Goal: Use online tool/utility: Use online tool/utility

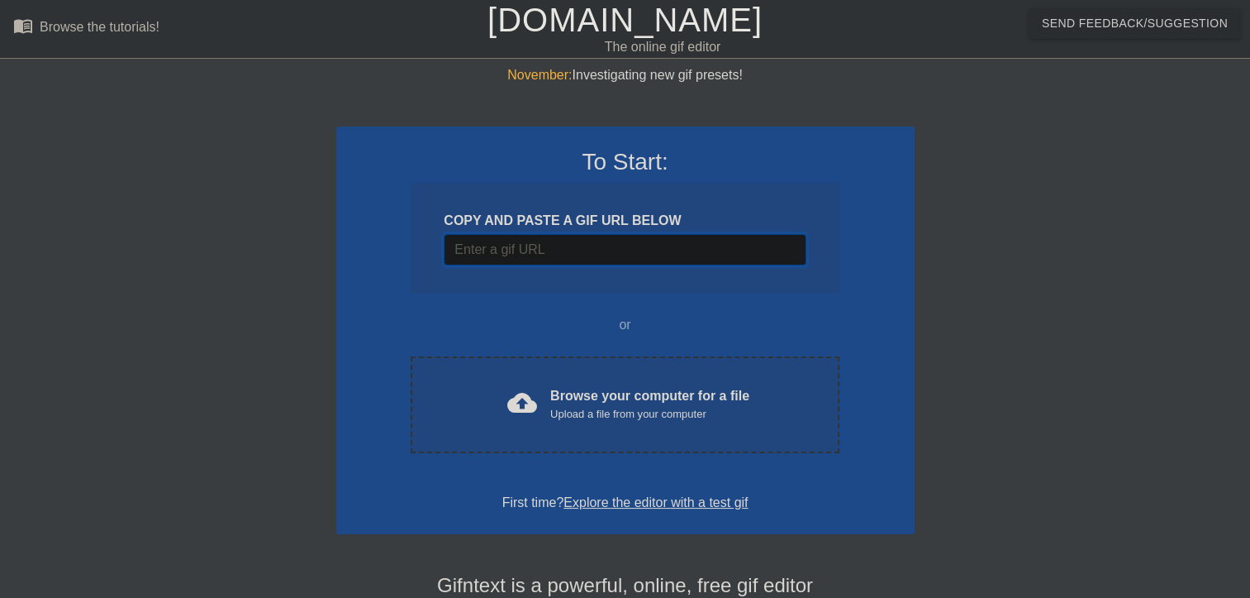
click at [643, 234] on input "Username" at bounding box center [625, 249] width 362 height 31
paste input "[URL][DOMAIN_NAME][PERSON_NAME][PERSON_NAME]"
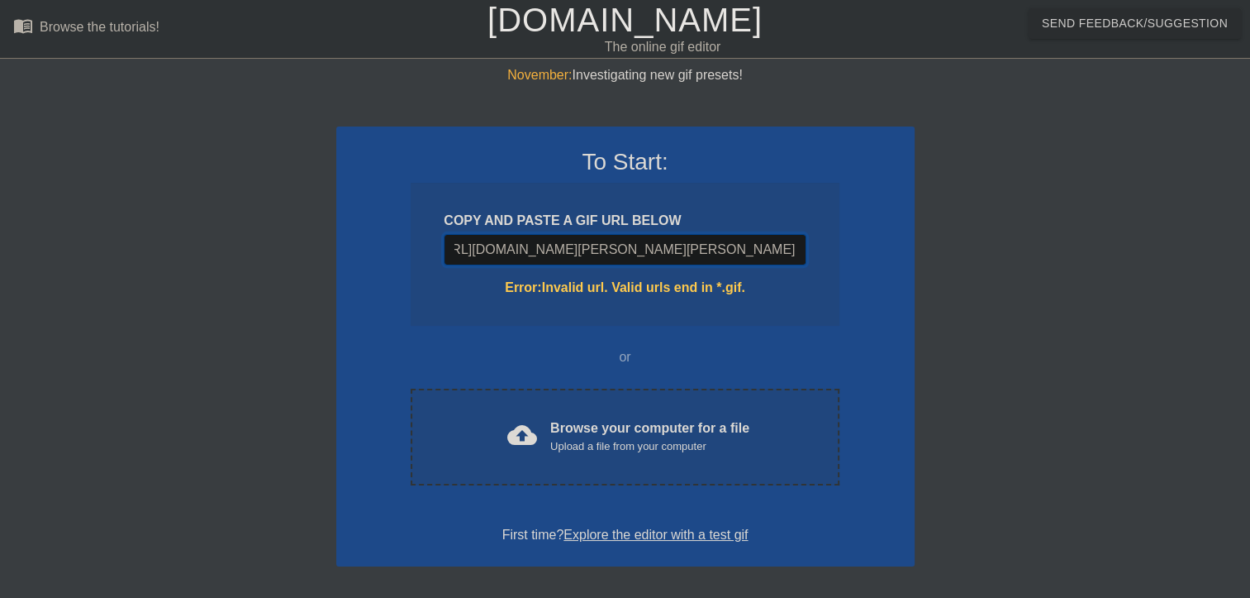
type input "[URL][DOMAIN_NAME][PERSON_NAME][PERSON_NAME]"
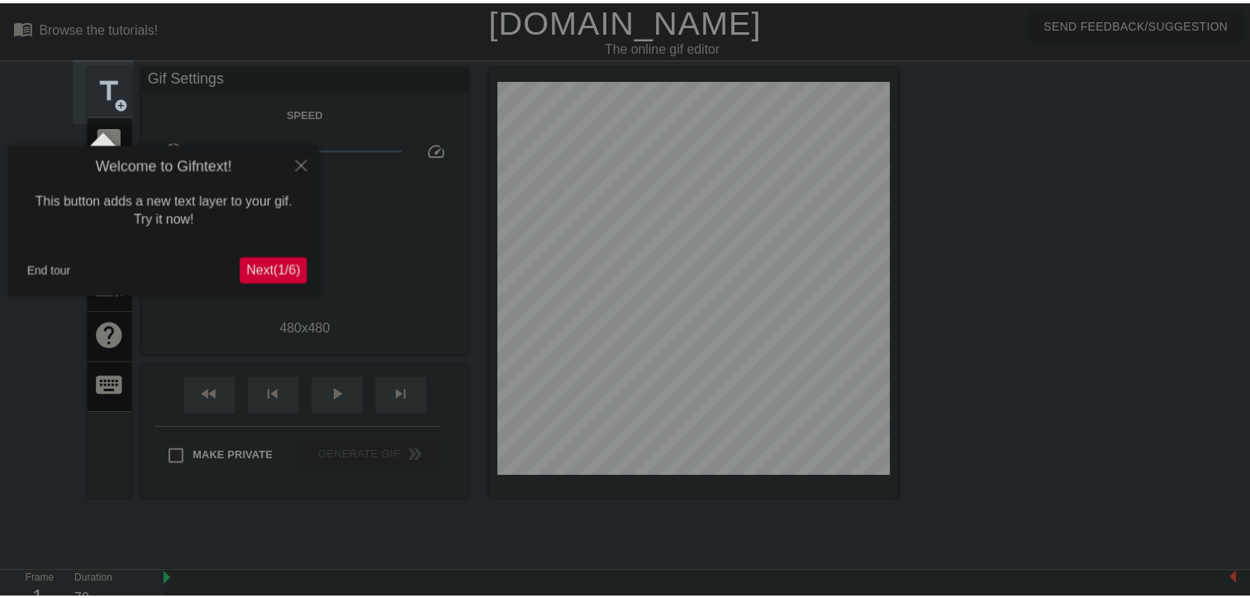
scroll to position [40, 0]
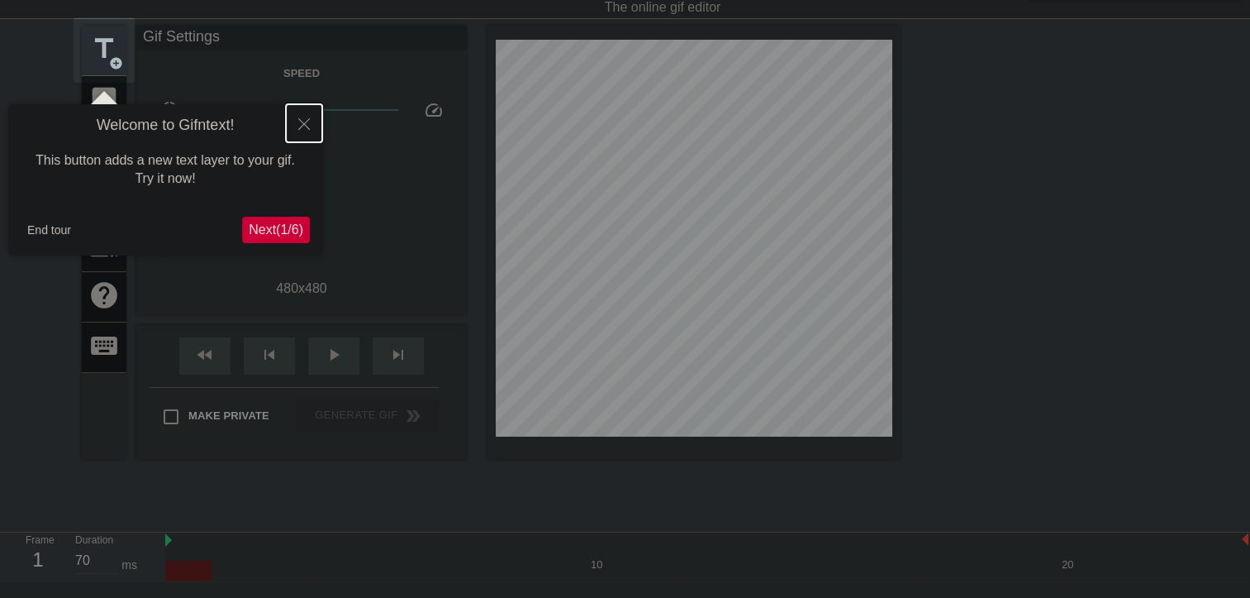
click at [312, 121] on button "Close" at bounding box center [304, 123] width 36 height 38
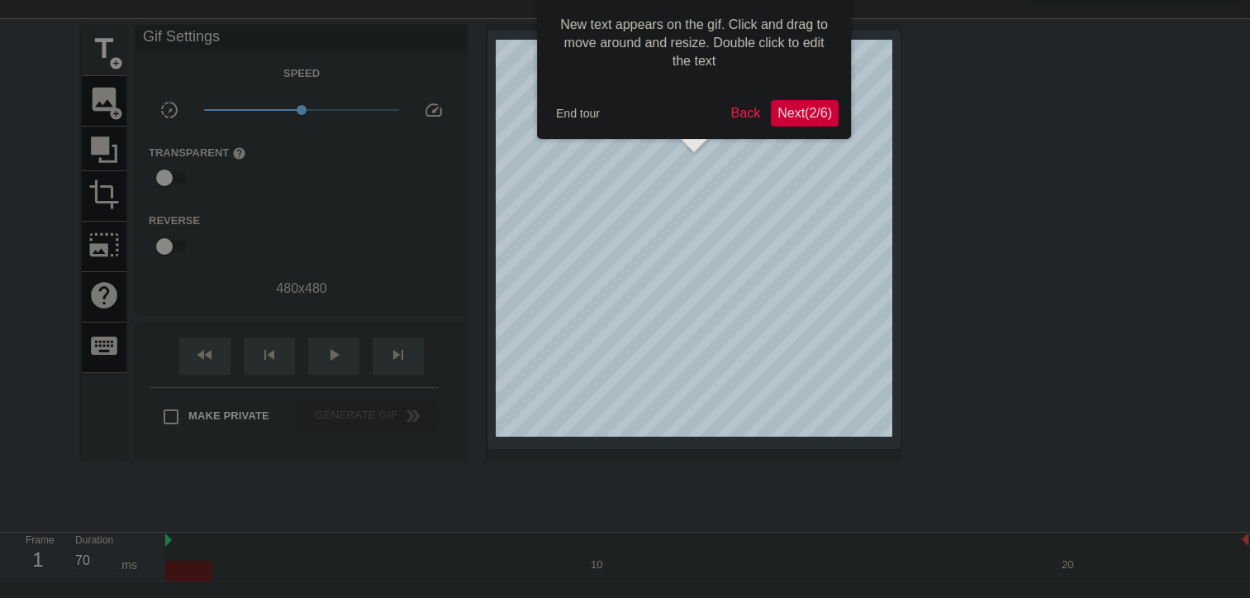
scroll to position [0, 0]
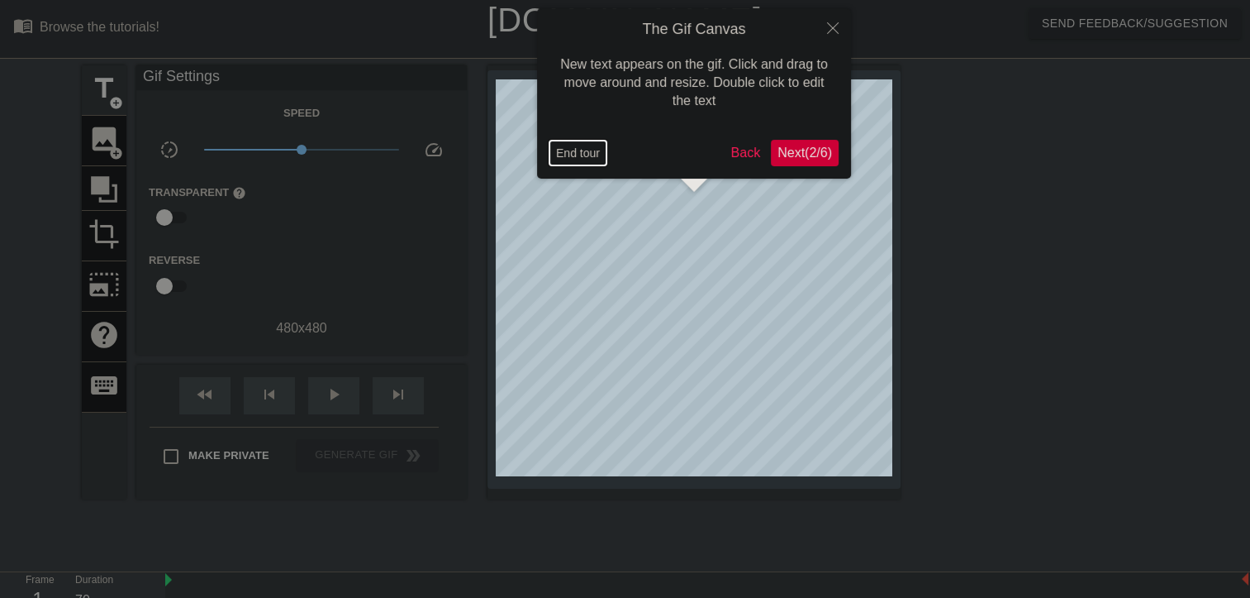
click at [575, 160] on button "End tour" at bounding box center [578, 152] width 57 height 25
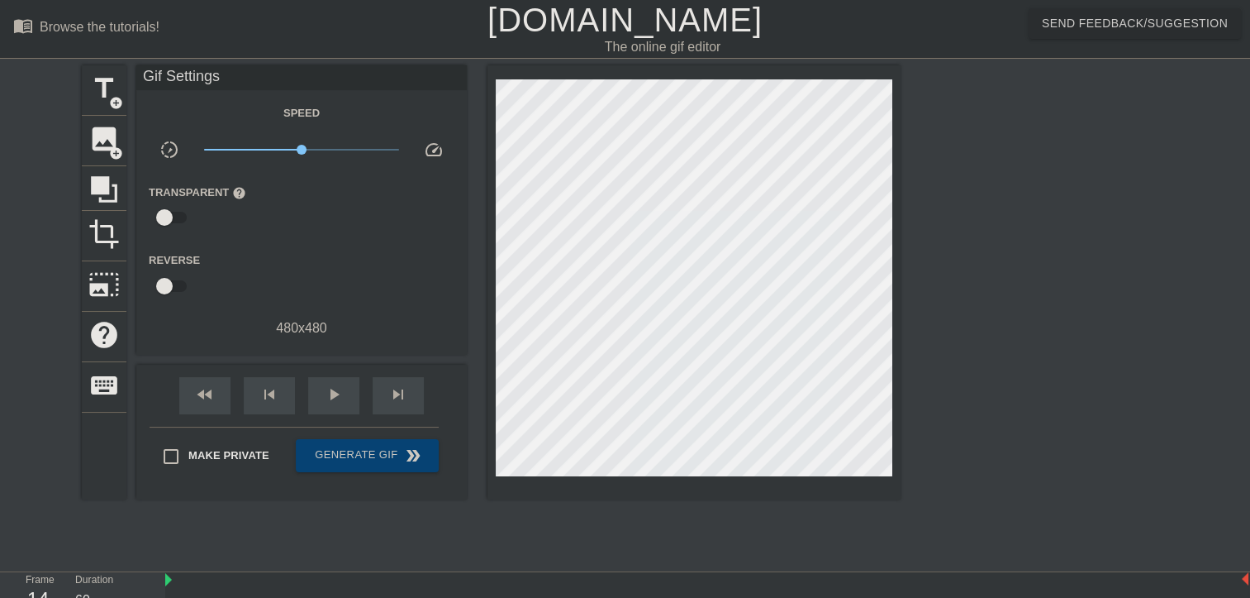
type input "70"
click at [119, 148] on span "add_circle" at bounding box center [116, 153] width 14 height 14
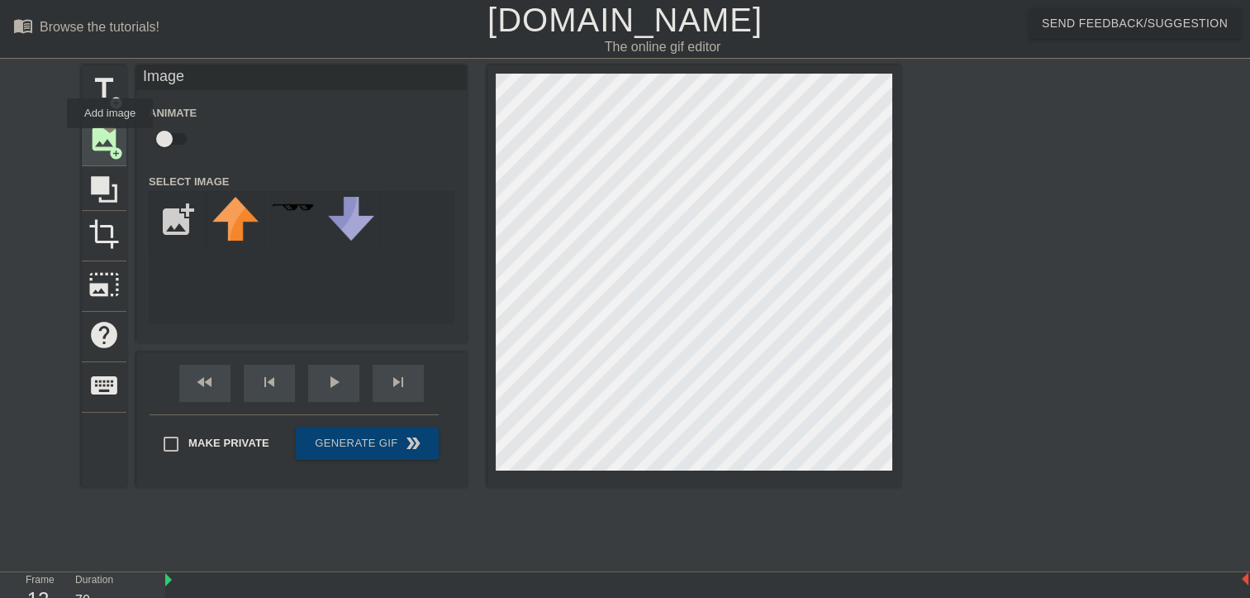
click at [110, 140] on span "image" at bounding box center [103, 138] width 31 height 31
click at [167, 226] on input "file" at bounding box center [178, 220] width 56 height 56
type input "C:\fakepath\9257F08E-950E-44A0-BF47-61FC198C6F13.jpg"
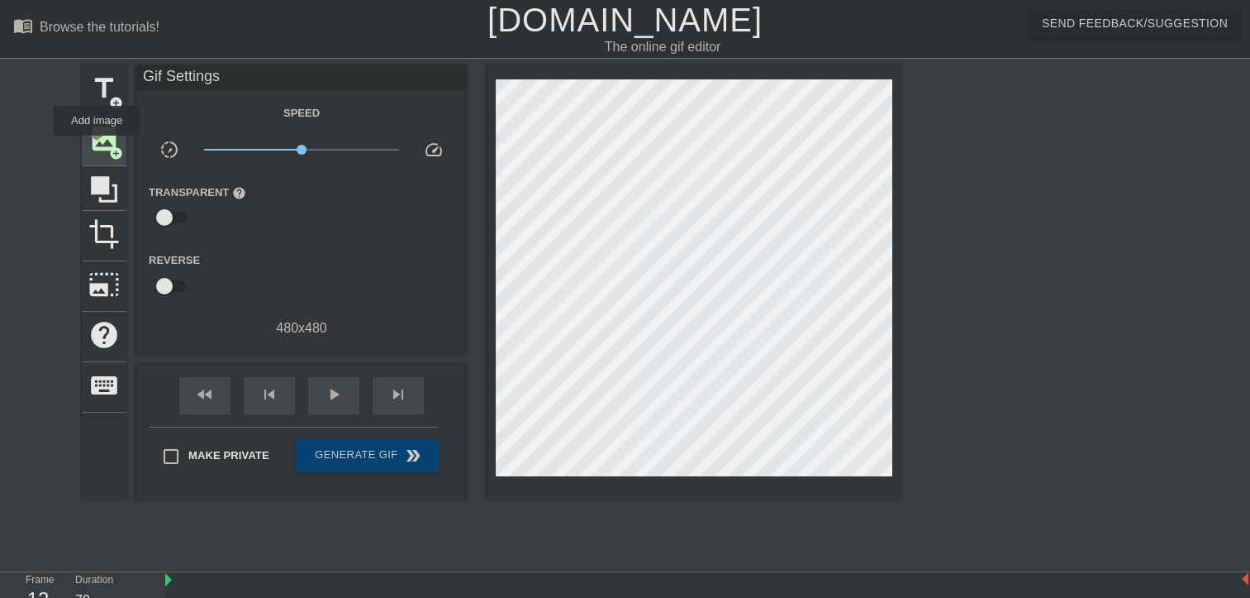
click at [98, 145] on span "image" at bounding box center [103, 138] width 31 height 31
click at [107, 140] on span "image" at bounding box center [103, 138] width 31 height 31
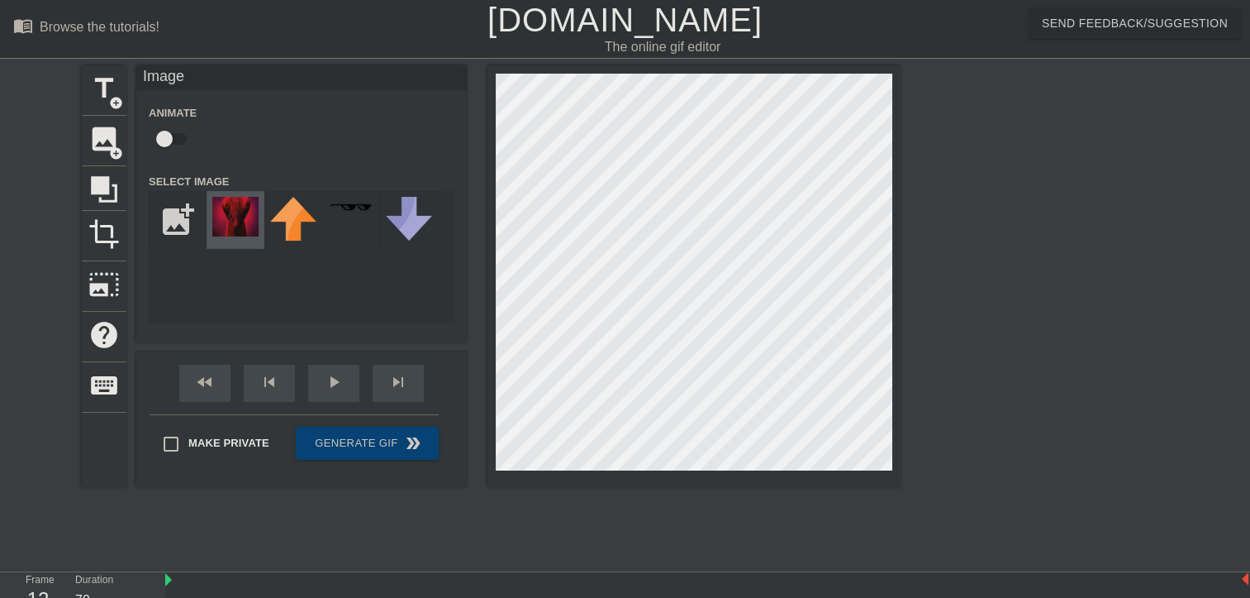
click at [217, 209] on img at bounding box center [235, 217] width 46 height 40
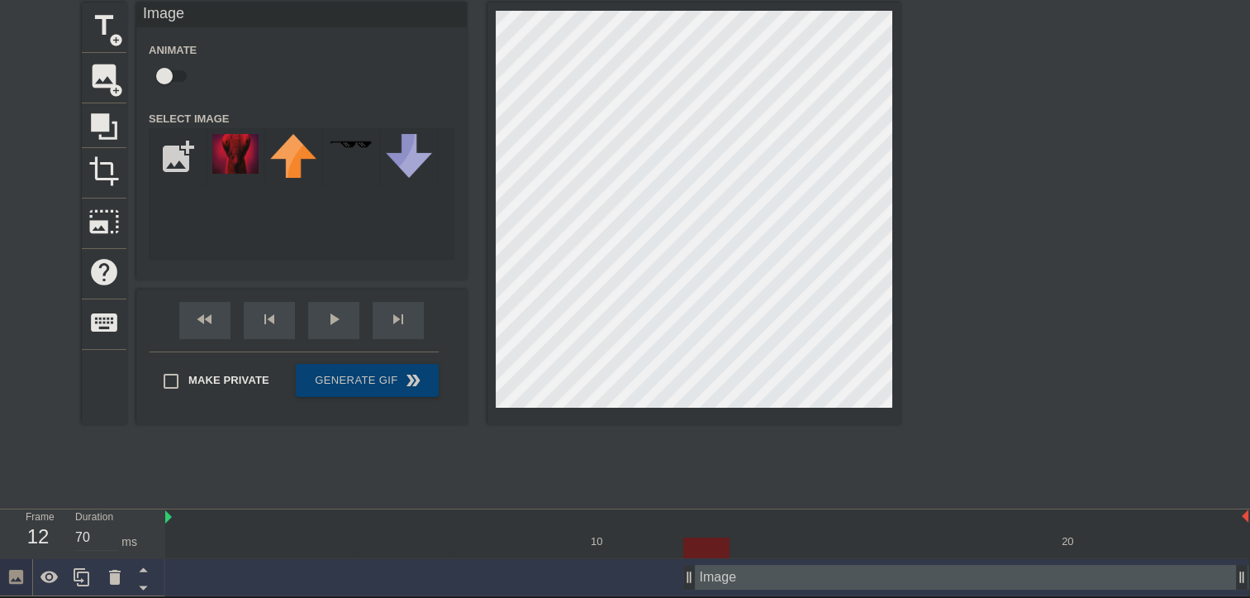
click at [703, 580] on div "Image drag_handle drag_handle" at bounding box center [965, 576] width 565 height 25
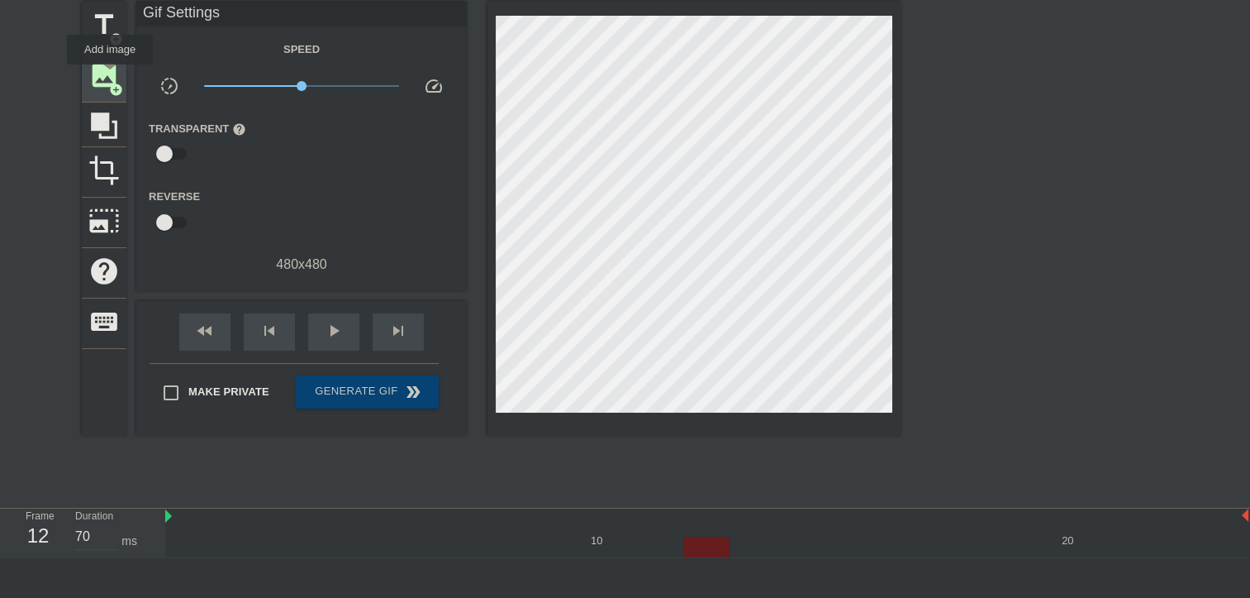
click at [110, 76] on span "image" at bounding box center [103, 75] width 31 height 31
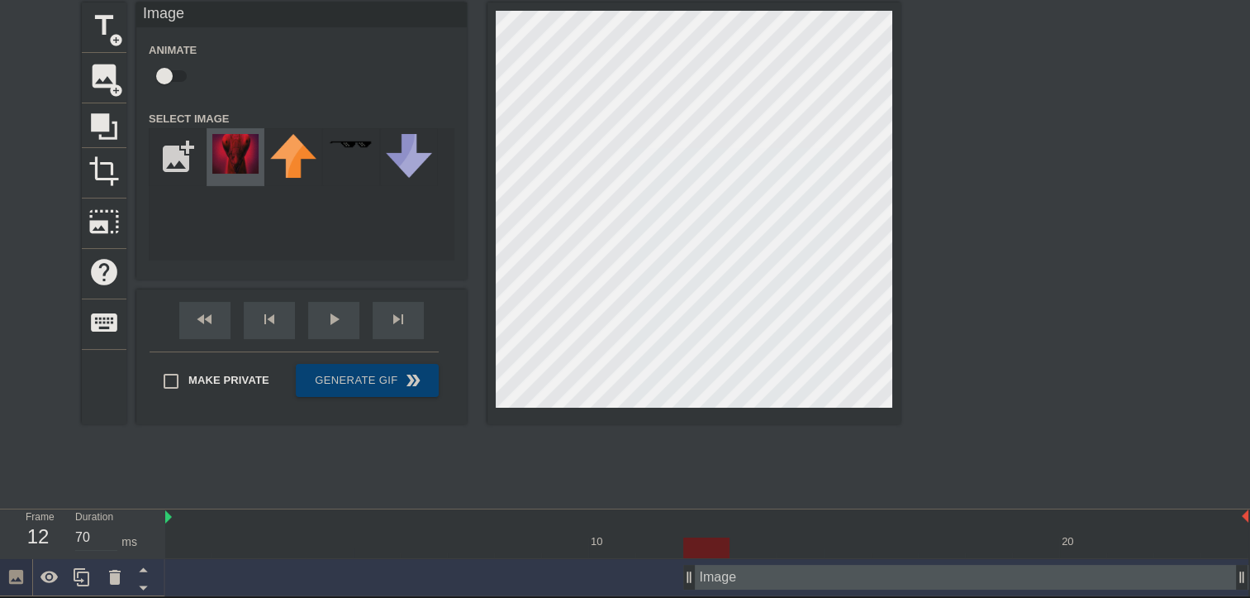
click at [250, 150] on img at bounding box center [235, 154] width 46 height 40
drag, startPoint x: 690, startPoint y: 580, endPoint x: 703, endPoint y: 577, distance: 13.6
drag, startPoint x: 690, startPoint y: 574, endPoint x: 739, endPoint y: 573, distance: 48.8
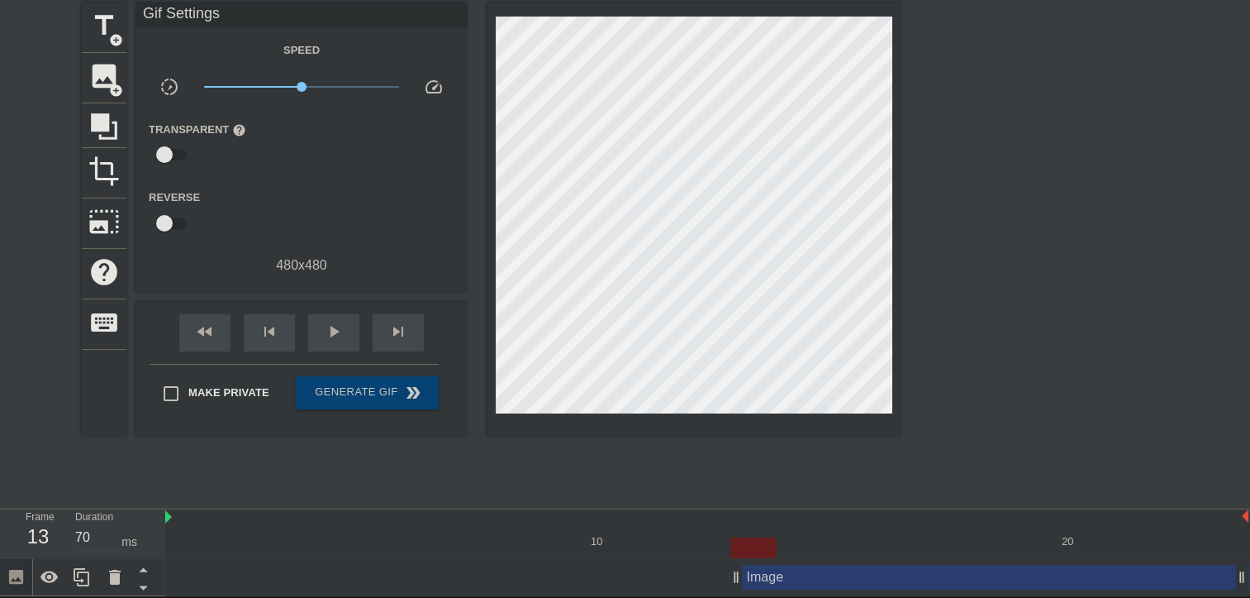
click at [801, 573] on div "Image drag_handle drag_handle" at bounding box center [990, 576] width 518 height 25
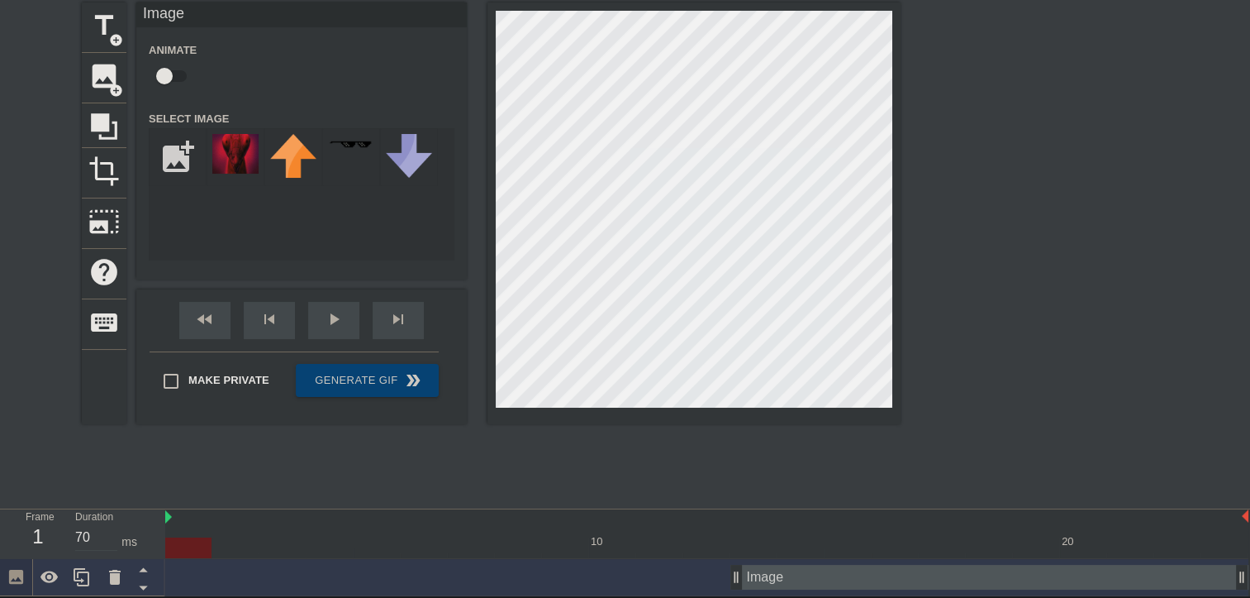
click at [779, 463] on div "title add_circle image add_circle crop photo_size_select_large help keyboard Im…" at bounding box center [491, 250] width 819 height 496
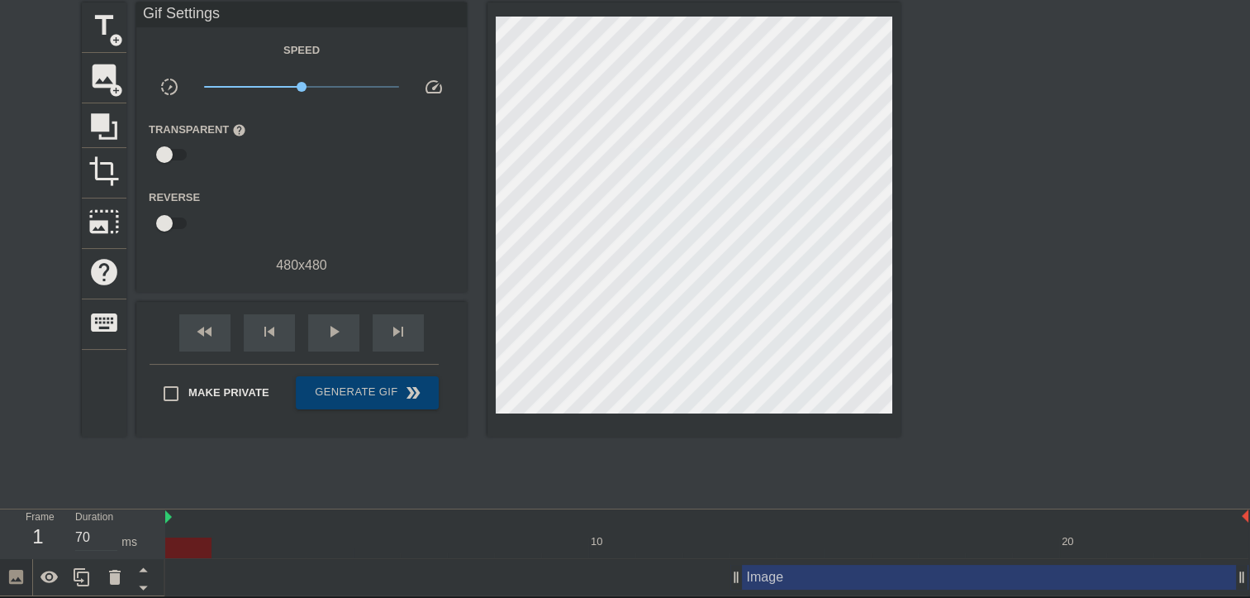
type input "60"
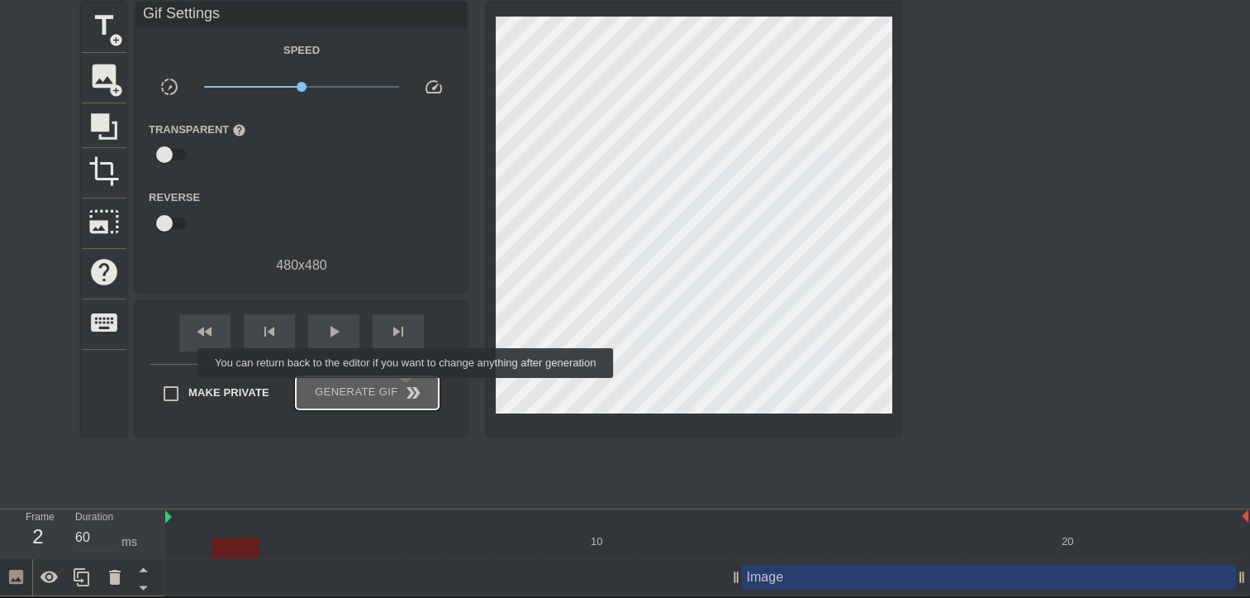
click at [407, 389] on span "double_arrow" at bounding box center [413, 393] width 20 height 20
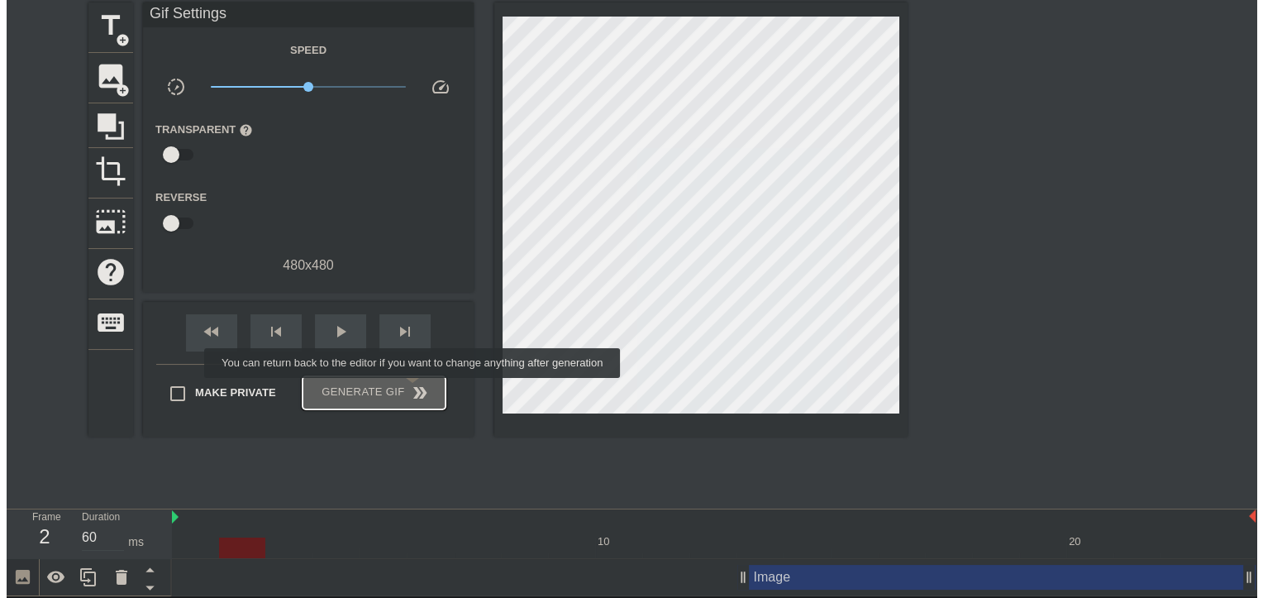
scroll to position [0, 0]
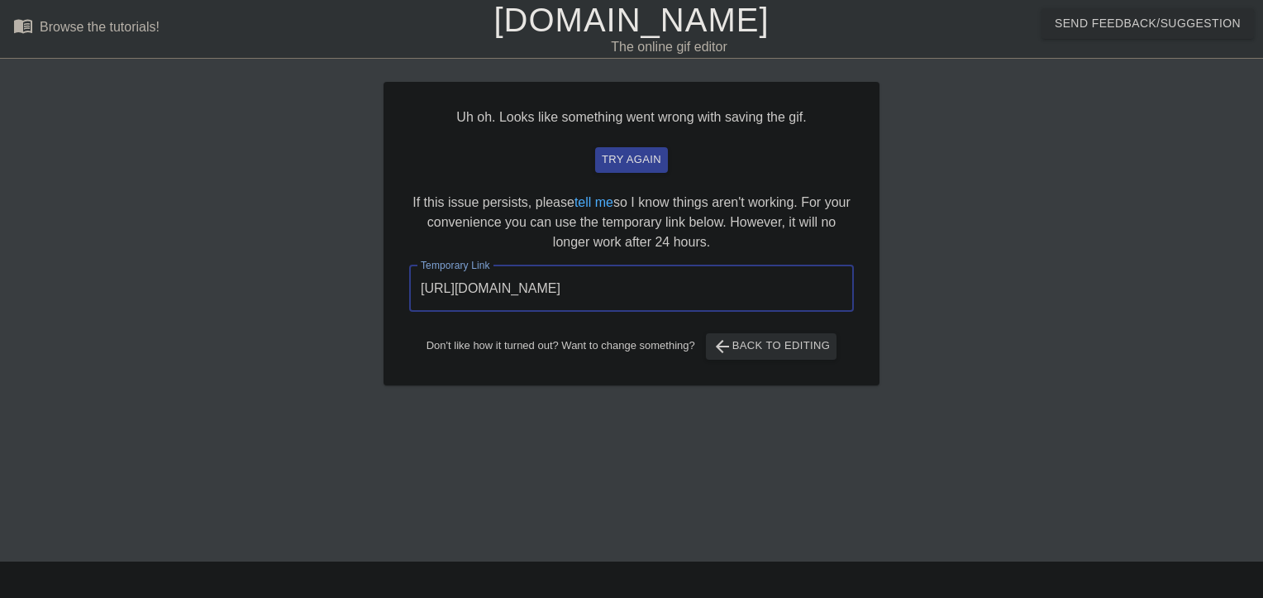
drag, startPoint x: 807, startPoint y: 275, endPoint x: 350, endPoint y: 288, distance: 456.4
click at [350, 288] on div "Uh oh. Looks like something went wrong with saving the gif. try again If this i…" at bounding box center [631, 313] width 1263 height 496
click at [638, 470] on div "Uh oh. Looks like something went wrong with saving the gif. try again If this i…" at bounding box center [631, 313] width 496 height 496
